Goal: Task Accomplishment & Management: Manage account settings

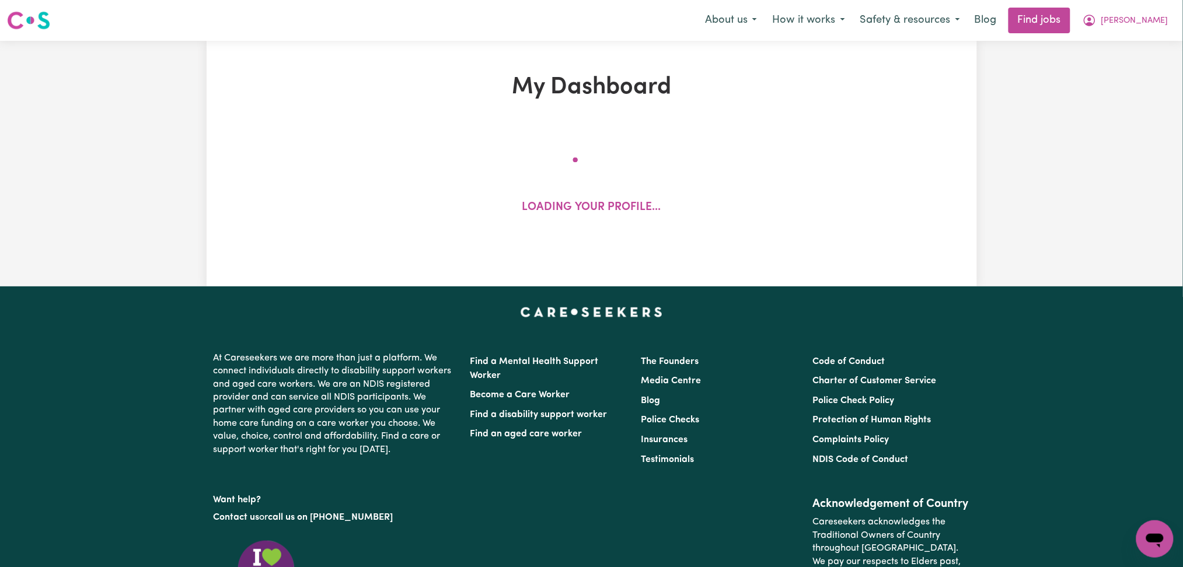
click at [1088, 34] on nav "Menu About us How it works Safety & resources Blog Find jobs Olivia" at bounding box center [591, 20] width 1183 height 41
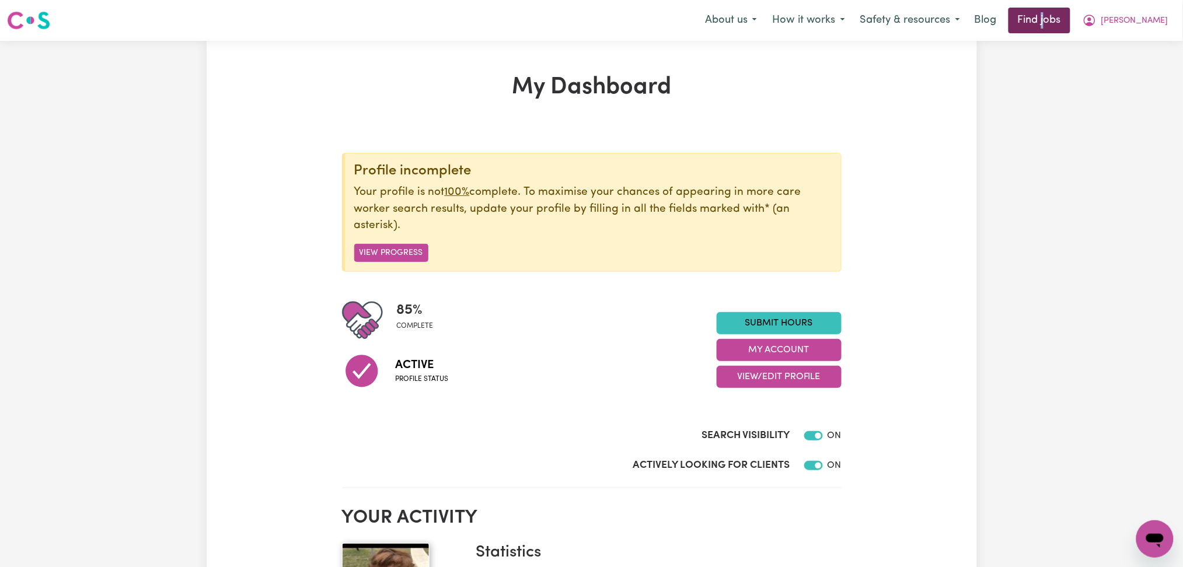
click at [1071, 27] on link "Find jobs" at bounding box center [1040, 21] width 62 height 26
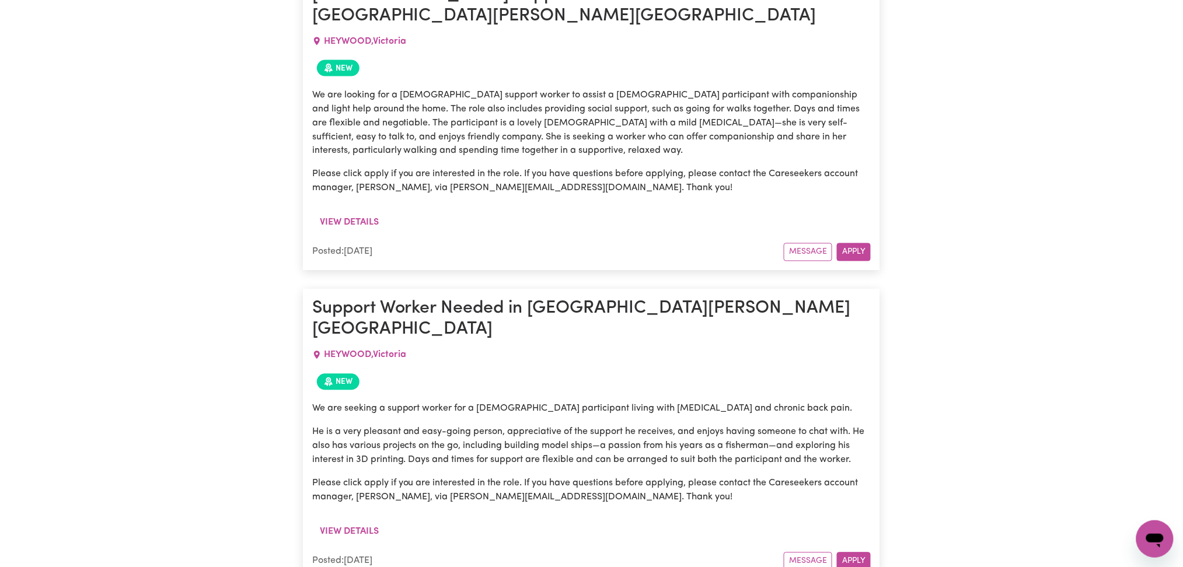
scroll to position [587, 0]
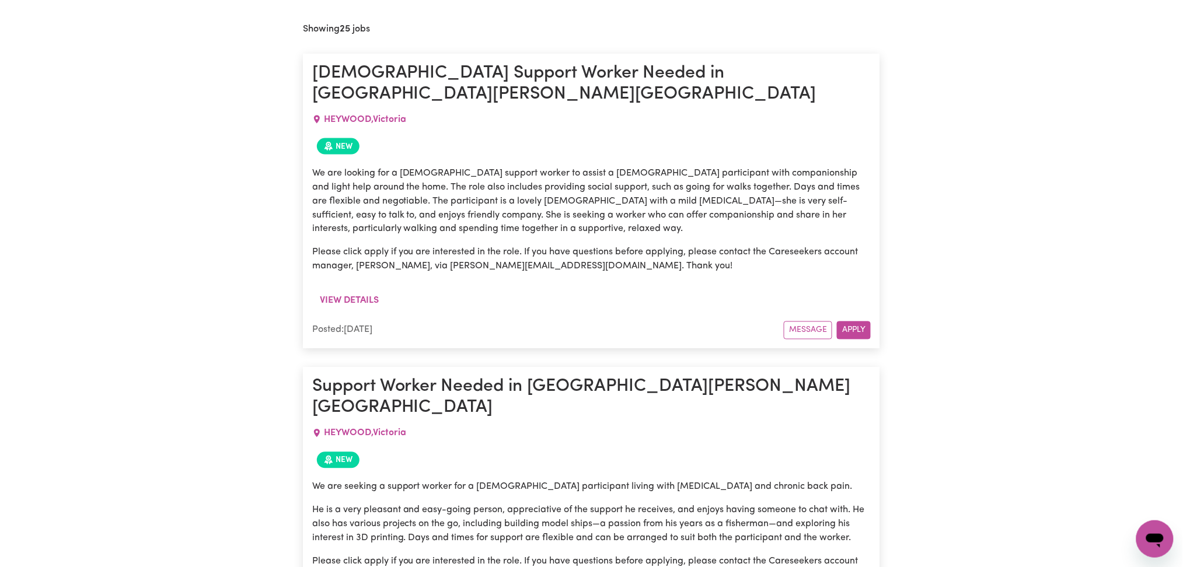
click at [368, 115] on span "HEYWOOD , Victoria" at bounding box center [365, 119] width 82 height 9
copy span "HEYWOOD , Victoria"
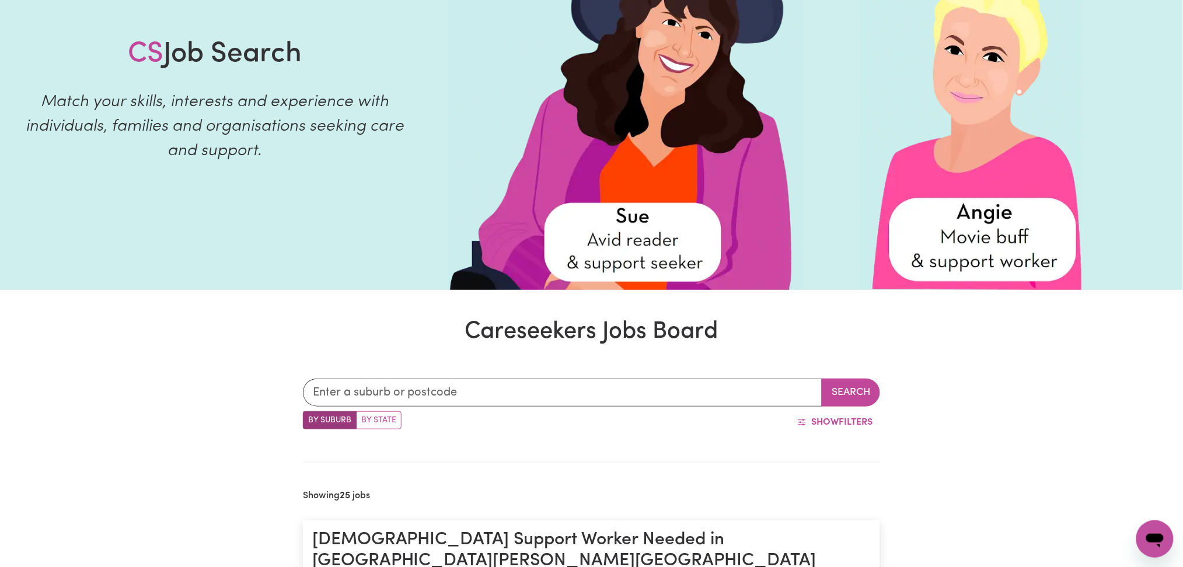
scroll to position [0, 0]
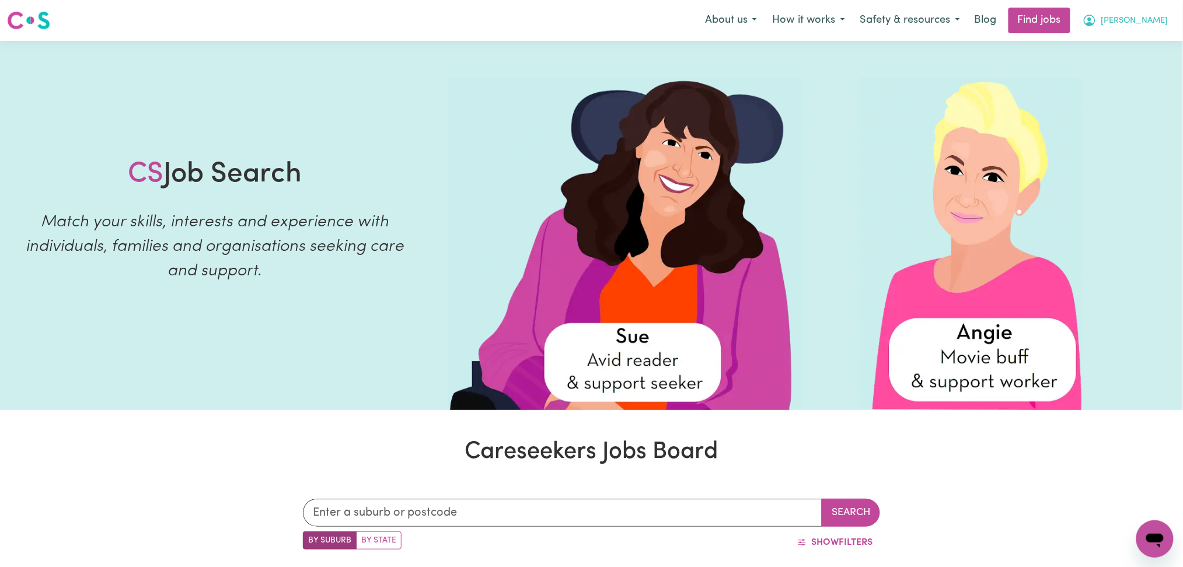
click at [1159, 27] on button "Olivia" at bounding box center [1125, 20] width 101 height 25
click at [1135, 86] on link "Logout" at bounding box center [1129, 89] width 92 height 22
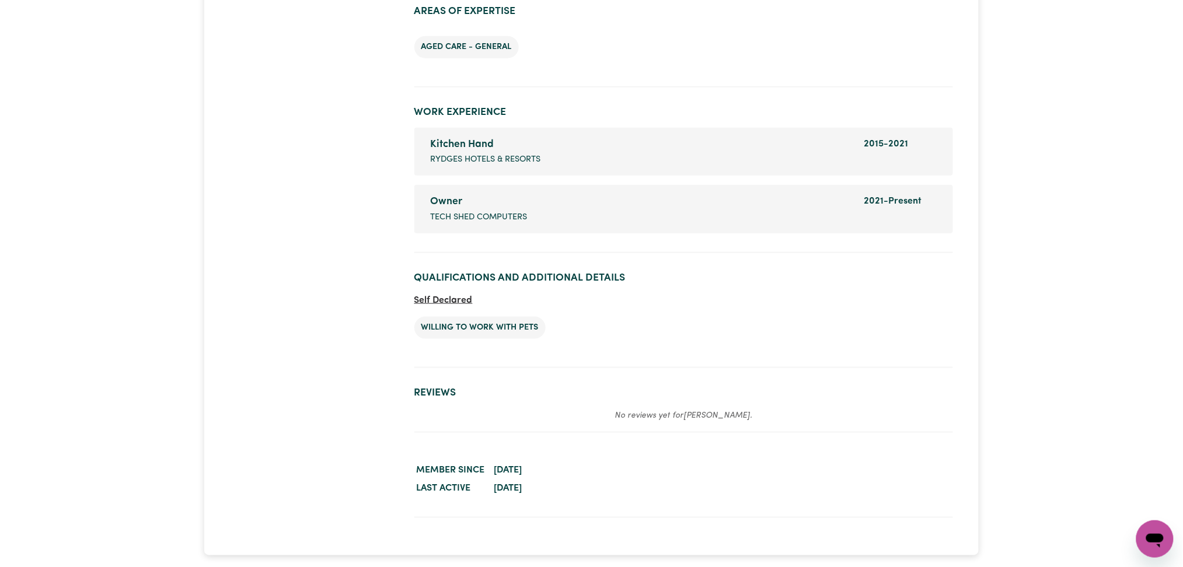
scroll to position [1556, 0]
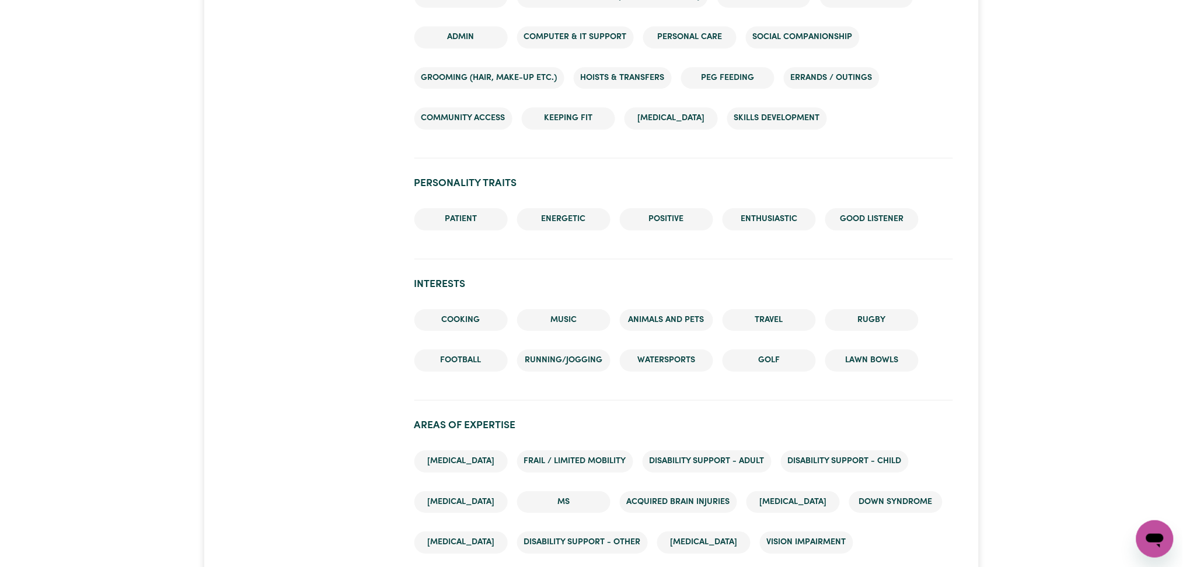
scroll to position [1712, 0]
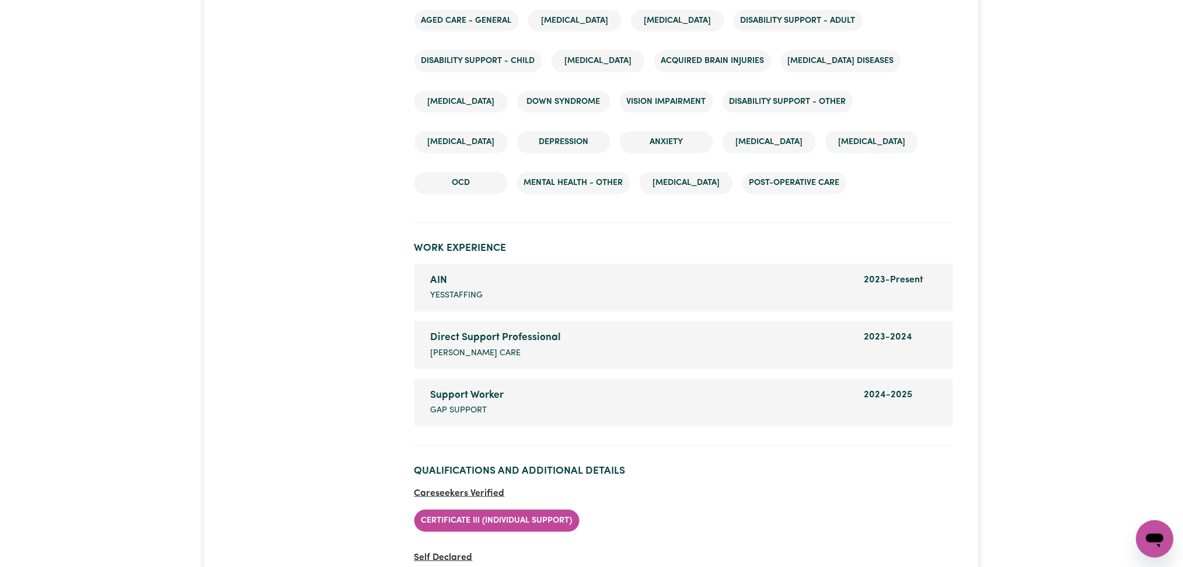
scroll to position [2023, 0]
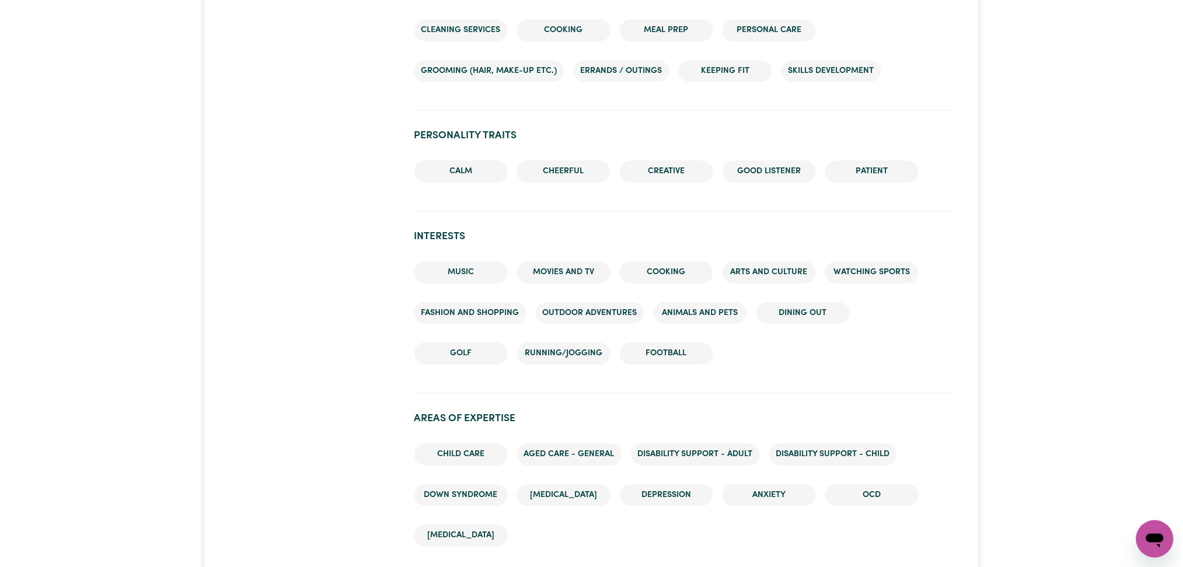
scroll to position [1556, 0]
